Goal: Task Accomplishment & Management: Manage account settings

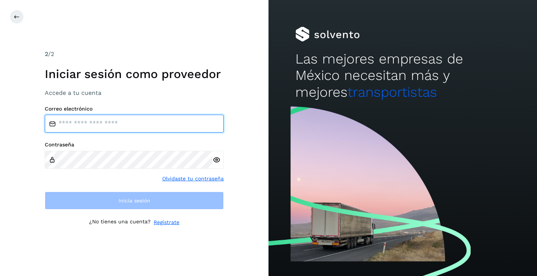
click at [78, 119] on input "email" at bounding box center [134, 124] width 179 height 18
type input "**********"
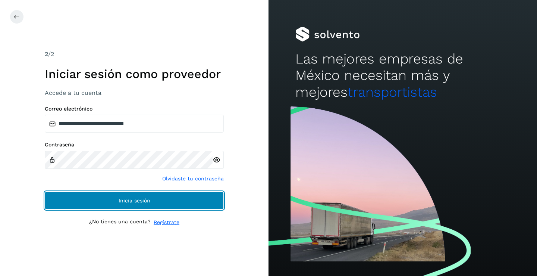
click at [131, 203] on span "Inicia sesión" at bounding box center [135, 200] width 32 height 5
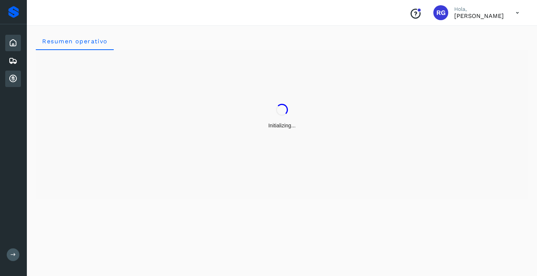
click at [12, 79] on icon at bounding box center [13, 78] width 9 height 9
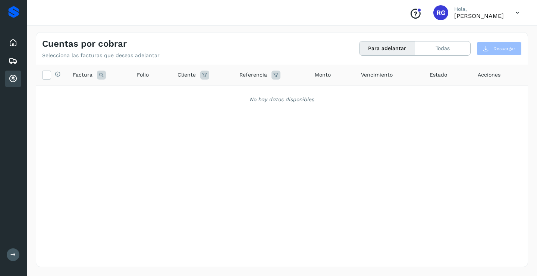
click at [10, 78] on icon at bounding box center [13, 78] width 9 height 9
click at [15, 43] on icon at bounding box center [13, 42] width 9 height 9
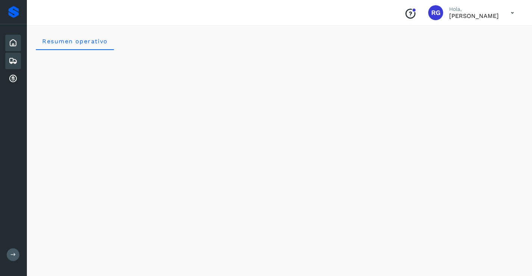
click at [13, 60] on icon at bounding box center [13, 60] width 9 height 9
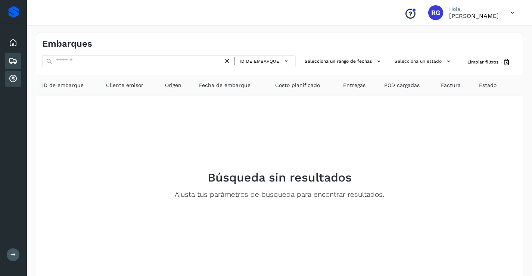
click at [12, 79] on icon at bounding box center [13, 78] width 9 height 9
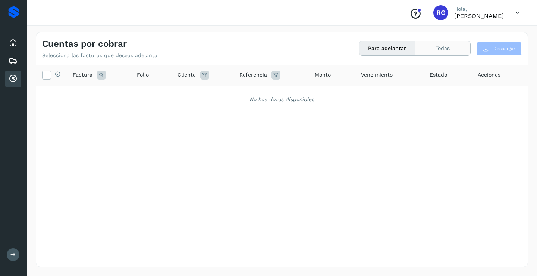
click at [450, 48] on button "Todas" at bounding box center [442, 48] width 55 height 14
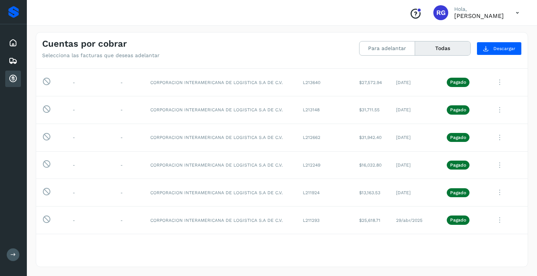
scroll to position [511, 0]
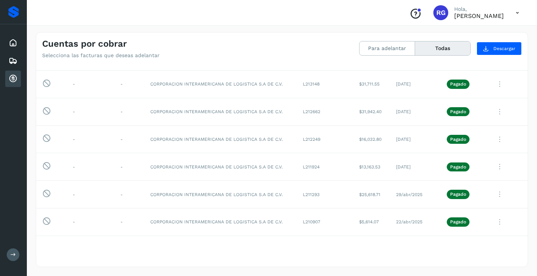
drag, startPoint x: 524, startPoint y: 224, endPoint x: 529, endPoint y: 195, distance: 29.1
click at [528, 199] on div "Cuentas por cobrar Selecciona las facturas que deseas adelantar Para adelantar …" at bounding box center [282, 149] width 492 height 235
drag, startPoint x: 532, startPoint y: 183, endPoint x: 533, endPoint y: 175, distance: 8.3
click at [533, 179] on div "Cuentas por cobrar Selecciona las facturas que deseas adelantar Para adelantar …" at bounding box center [282, 149] width 510 height 253
click at [533, 176] on div "Cuentas por cobrar Selecciona las facturas que deseas adelantar Para adelantar …" at bounding box center [282, 149] width 510 height 253
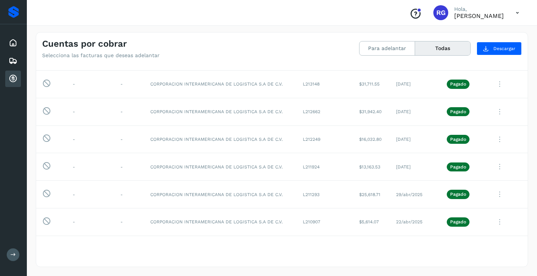
drag, startPoint x: 533, startPoint y: 175, endPoint x: 533, endPoint y: 169, distance: 5.6
click at [533, 173] on div "Cuentas por cobrar Selecciona las facturas que deseas adelantar Para adelantar …" at bounding box center [282, 149] width 510 height 253
click at [533, 170] on div "Cuentas por cobrar Selecciona las facturas que deseas adelantar Para adelantar …" at bounding box center [282, 149] width 510 height 253
click at [533, 169] on div "Cuentas por cobrar Selecciona las facturas que deseas adelantar Para adelantar …" at bounding box center [282, 149] width 510 height 253
click at [527, 186] on div "Cuentas por cobrar Selecciona las facturas que deseas adelantar Para adelantar …" at bounding box center [282, 149] width 510 height 253
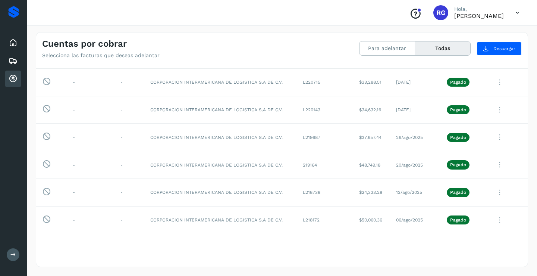
scroll to position [0, 0]
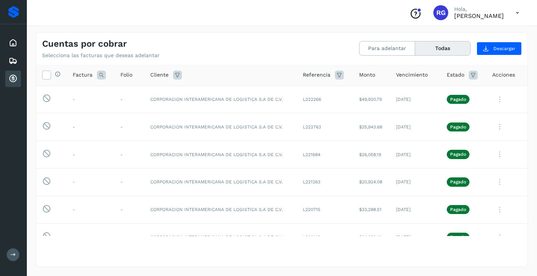
click at [517, 11] on icon at bounding box center [517, 12] width 15 height 15
click at [489, 35] on div "Cerrar sesión" at bounding box center [480, 33] width 89 height 14
